Goal: Task Accomplishment & Management: Manage account settings

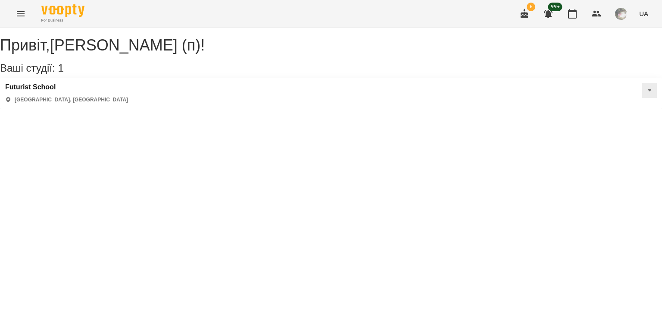
click at [16, 9] on icon "Menu" at bounding box center [21, 14] width 10 height 10
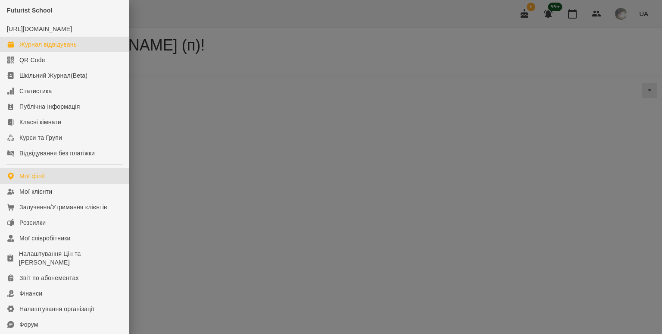
click at [32, 49] on div "Журнал відвідувань" at bounding box center [47, 44] width 57 height 9
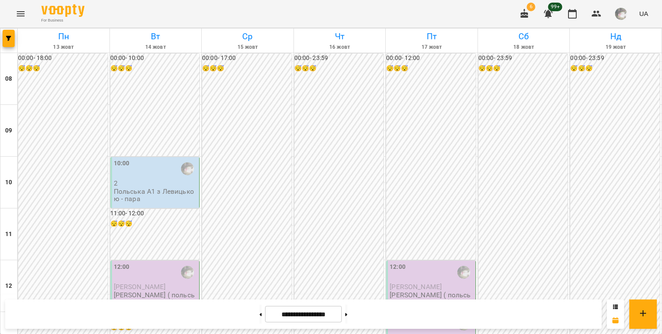
click at [150, 162] on div "10:00" at bounding box center [156, 169] width 84 height 20
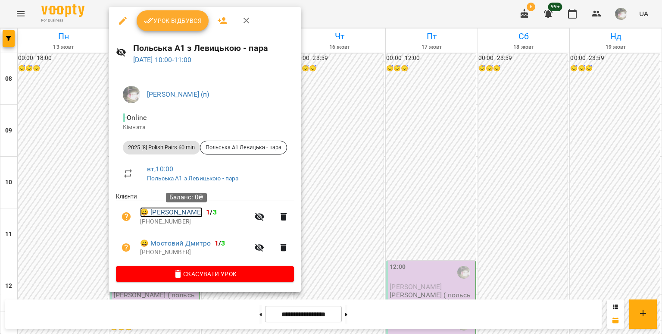
click at [165, 214] on link "😀 [PERSON_NAME]" at bounding box center [171, 212] width 62 height 10
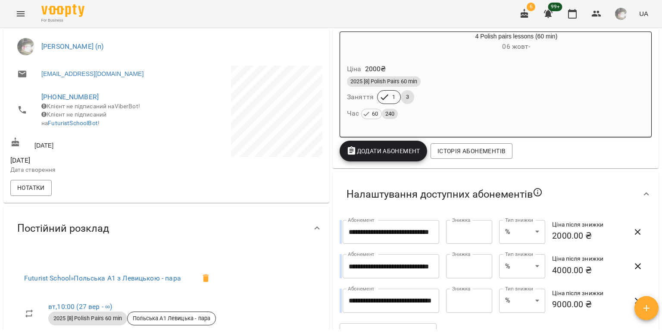
scroll to position [160, 0]
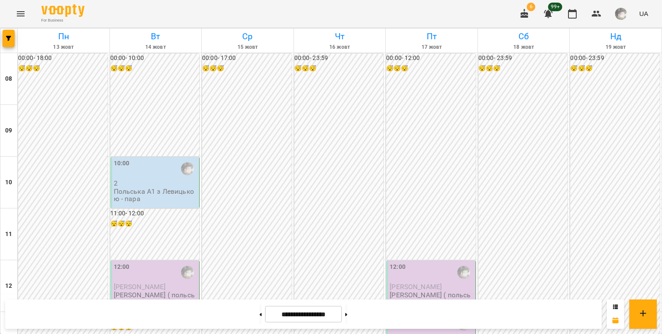
click at [164, 166] on div "10:00" at bounding box center [156, 169] width 84 height 20
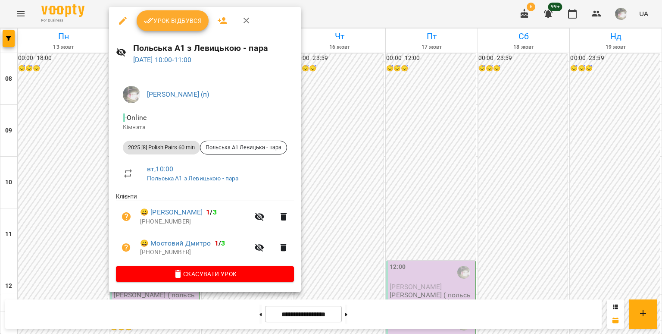
click at [328, 105] on div at bounding box center [331, 167] width 662 height 334
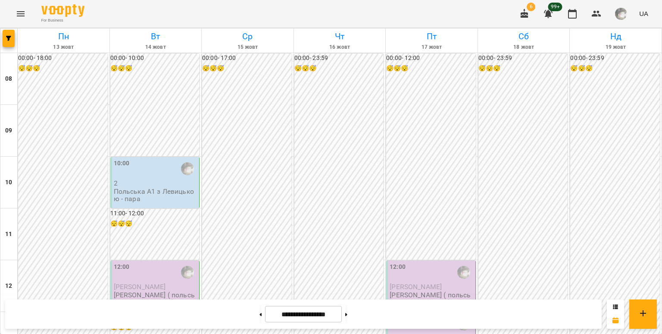
click at [166, 190] on p "Польська А1 з Левицькою - пара" at bounding box center [156, 194] width 84 height 15
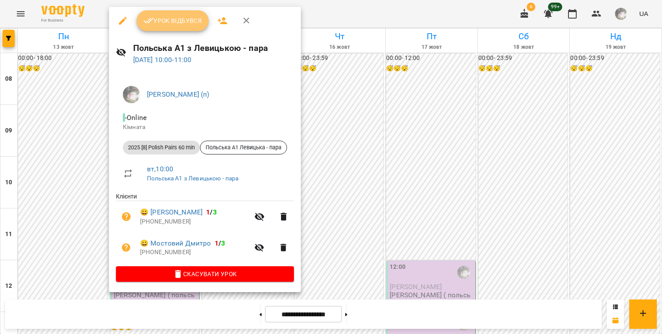
click at [202, 24] on button "Урок відбувся" at bounding box center [173, 20] width 72 height 21
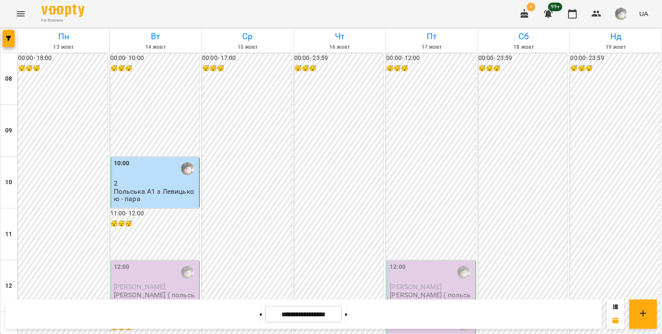
click at [153, 174] on div "10:00" at bounding box center [156, 169] width 84 height 20
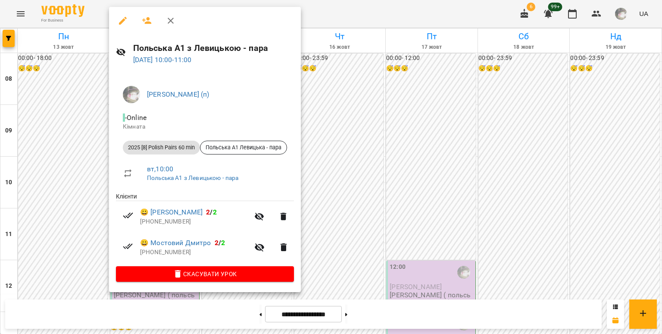
click at [83, 169] on div at bounding box center [331, 167] width 662 height 334
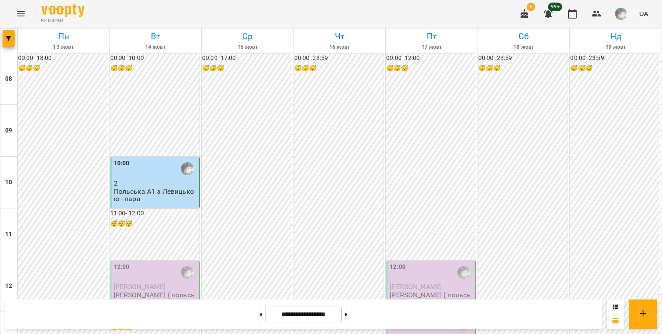
scroll to position [117, 0]
